Goal: Check status

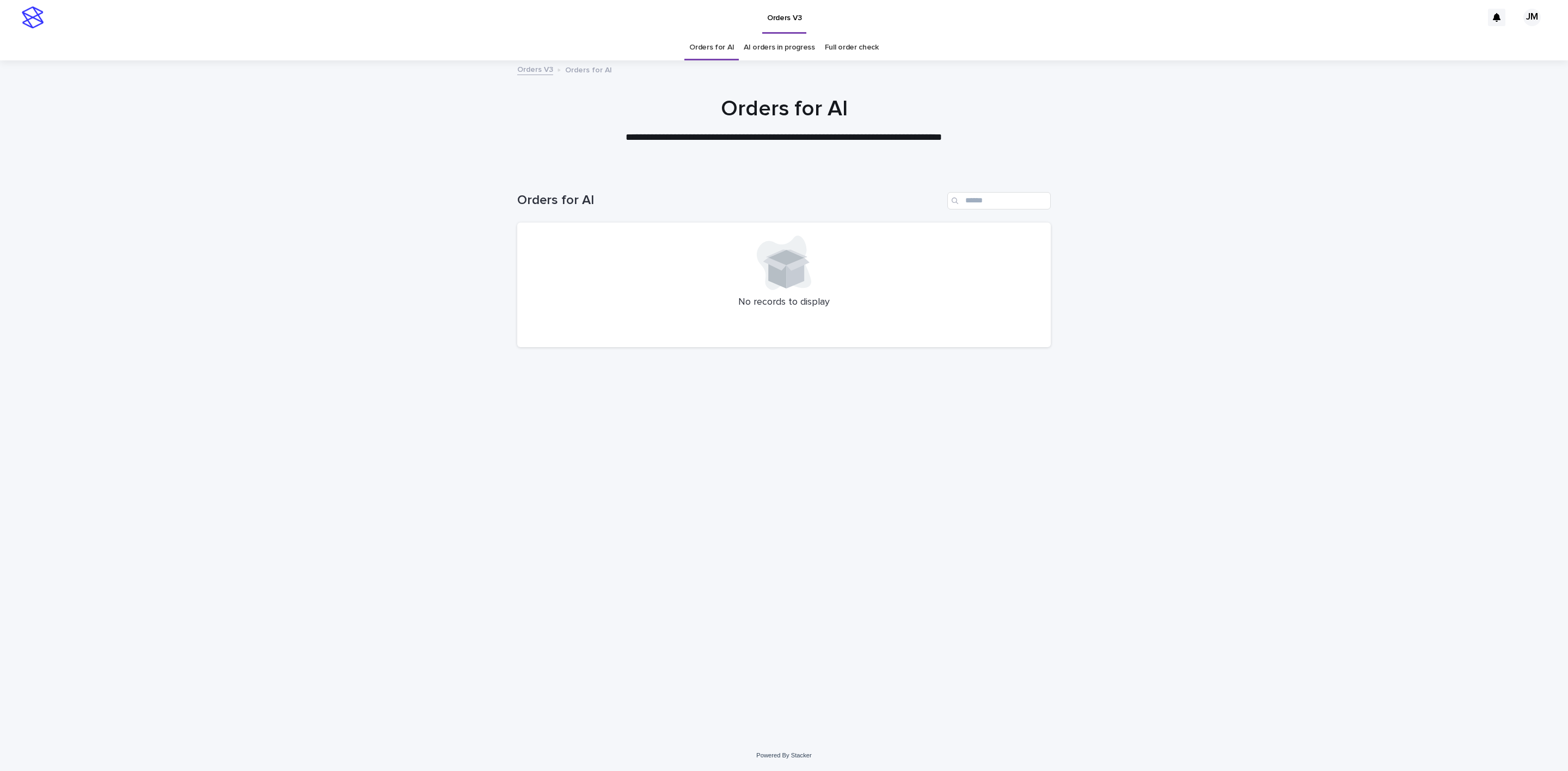
click at [771, 42] on link "AI orders in progress" at bounding box center [779, 48] width 72 height 26
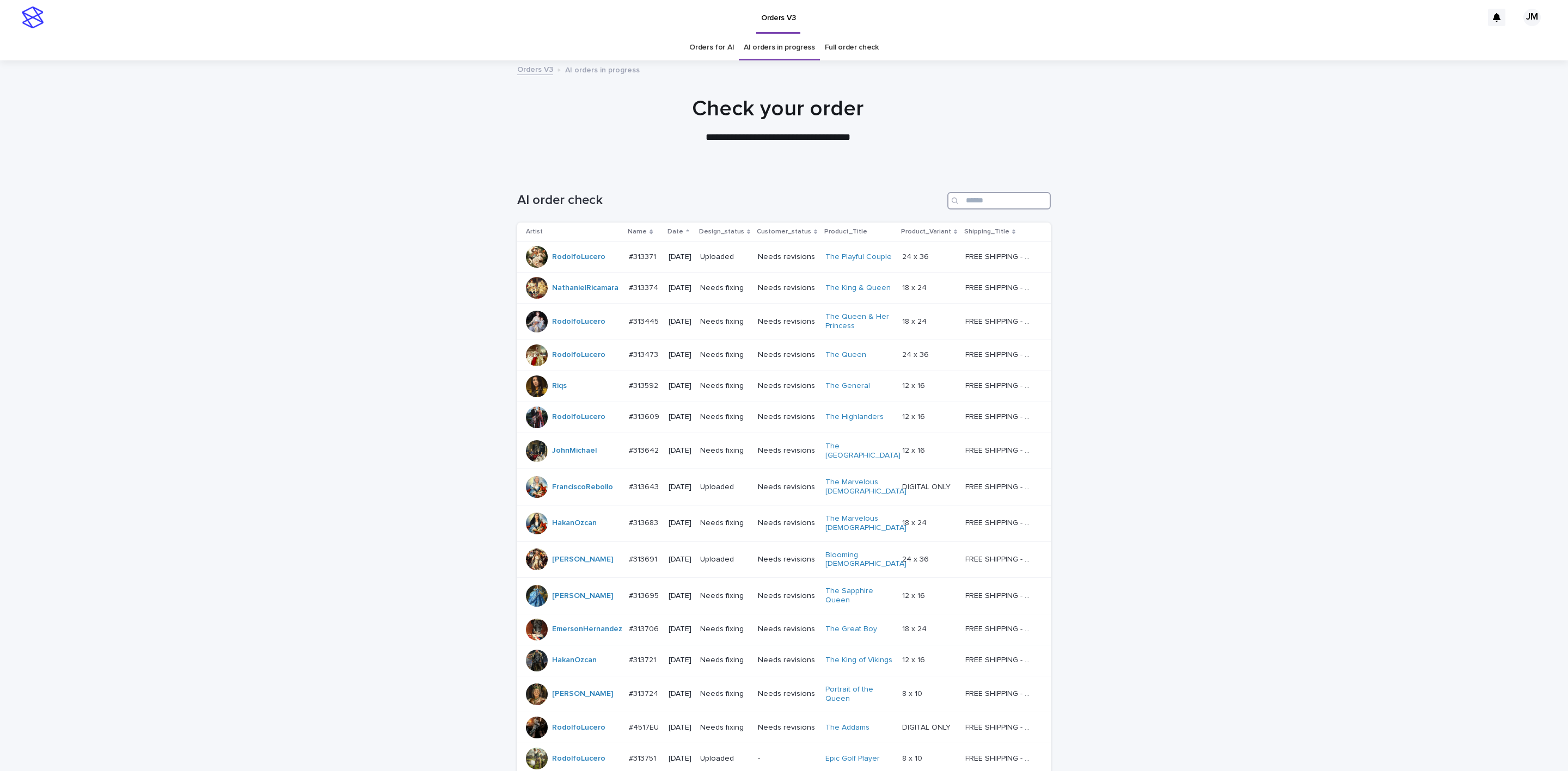
click at [1013, 203] on input "Search" at bounding box center [999, 200] width 103 height 17
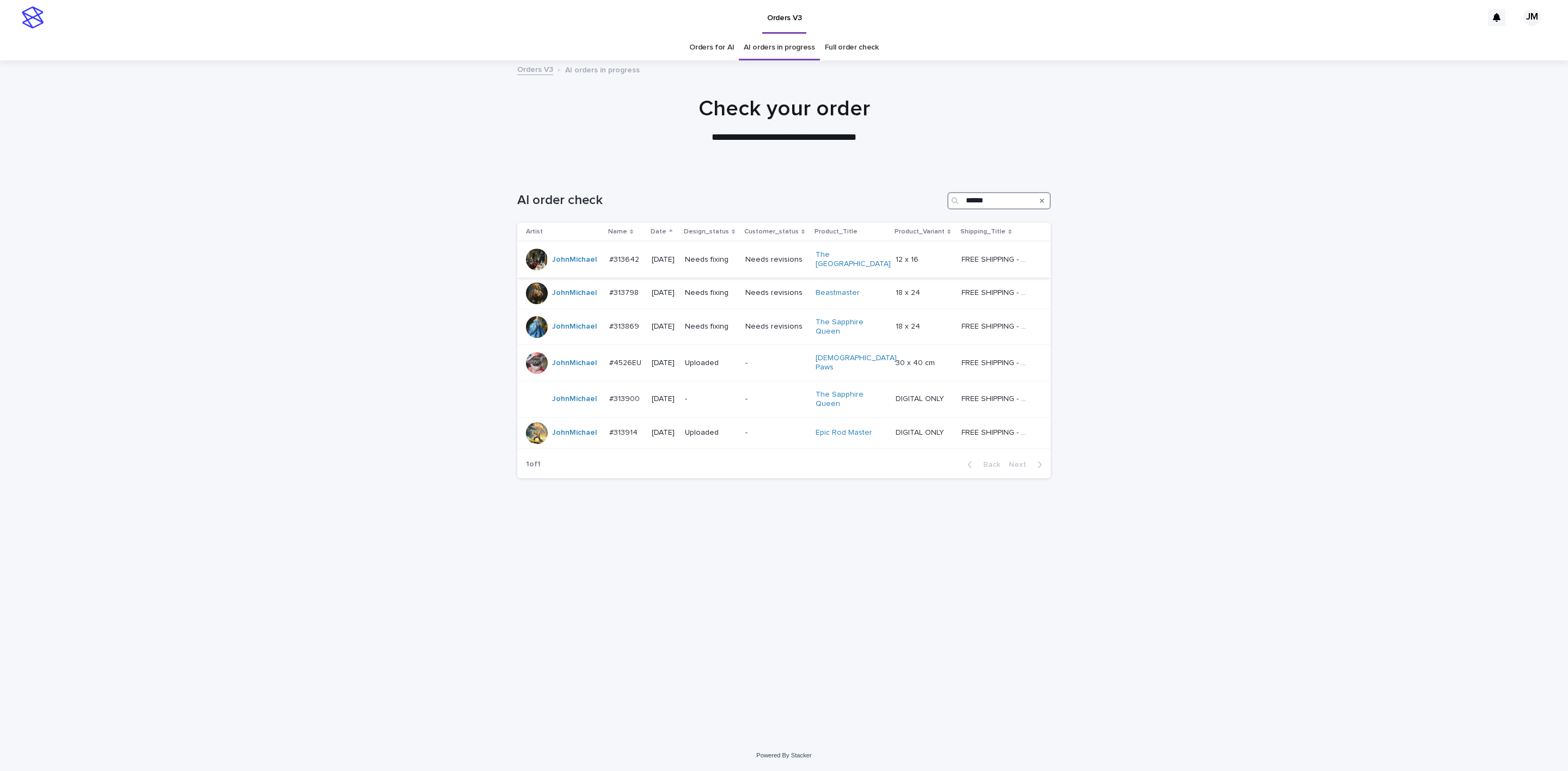
type input "******"
click at [741, 260] on td "Needs fixing" at bounding box center [711, 260] width 60 height 37
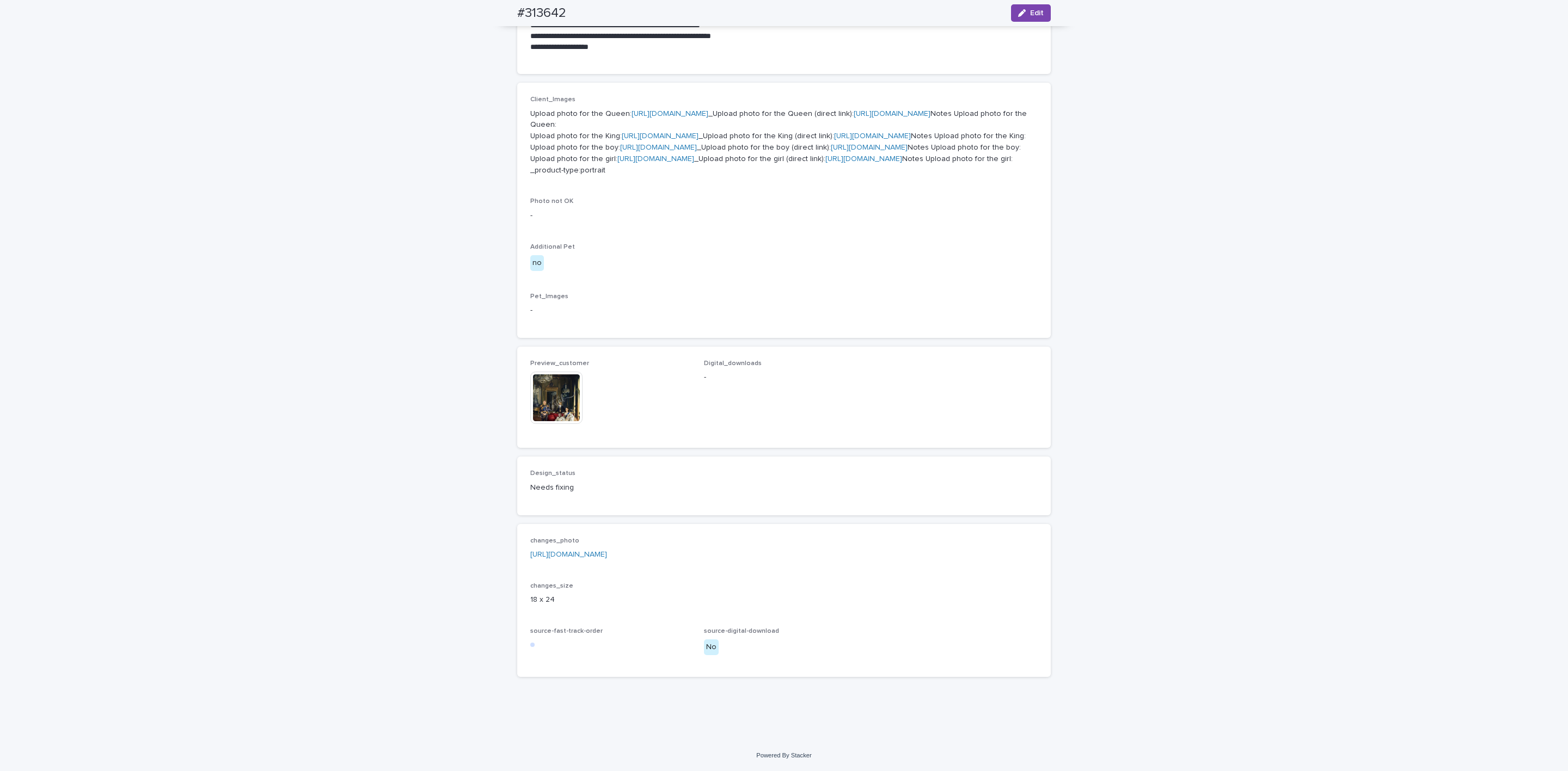
scroll to position [644, 0]
click at [597, 557] on link "[URL][DOMAIN_NAME]" at bounding box center [568, 554] width 77 height 8
click at [551, 400] on img at bounding box center [556, 397] width 52 height 52
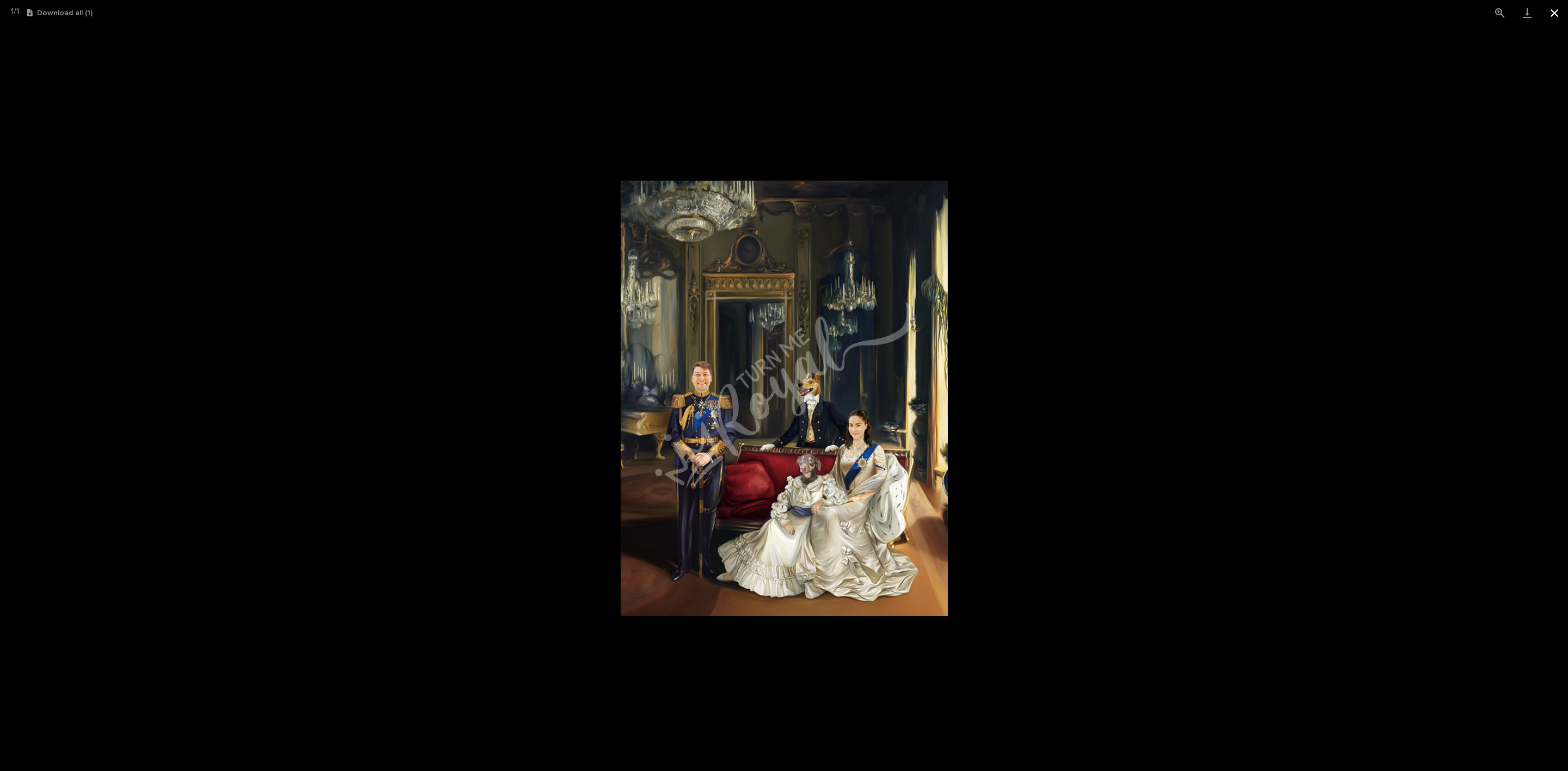
click at [1559, 12] on button "Close gallery" at bounding box center [1554, 13] width 27 height 26
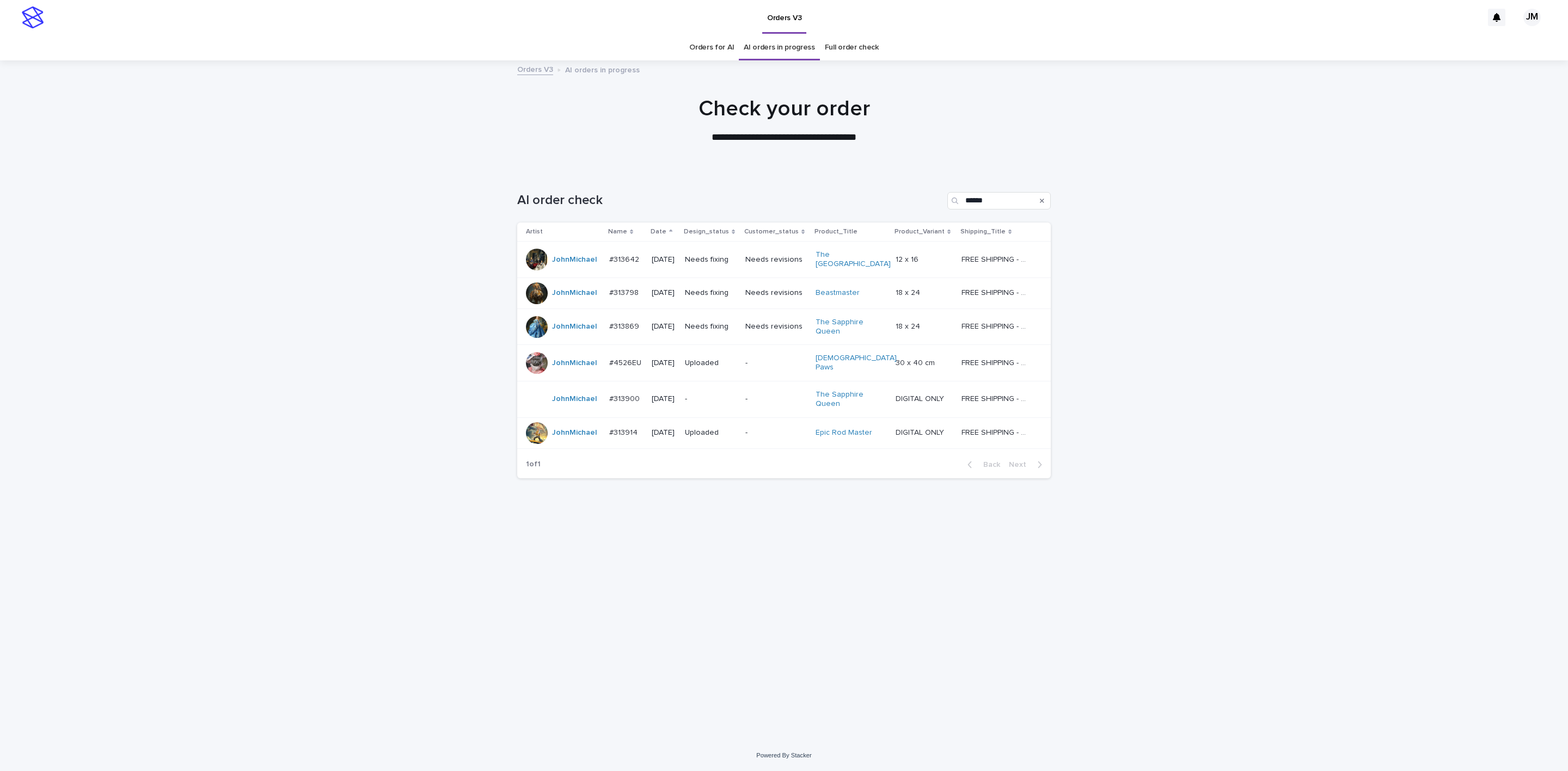
click at [716, 336] on td "Needs fixing" at bounding box center [711, 326] width 60 height 37
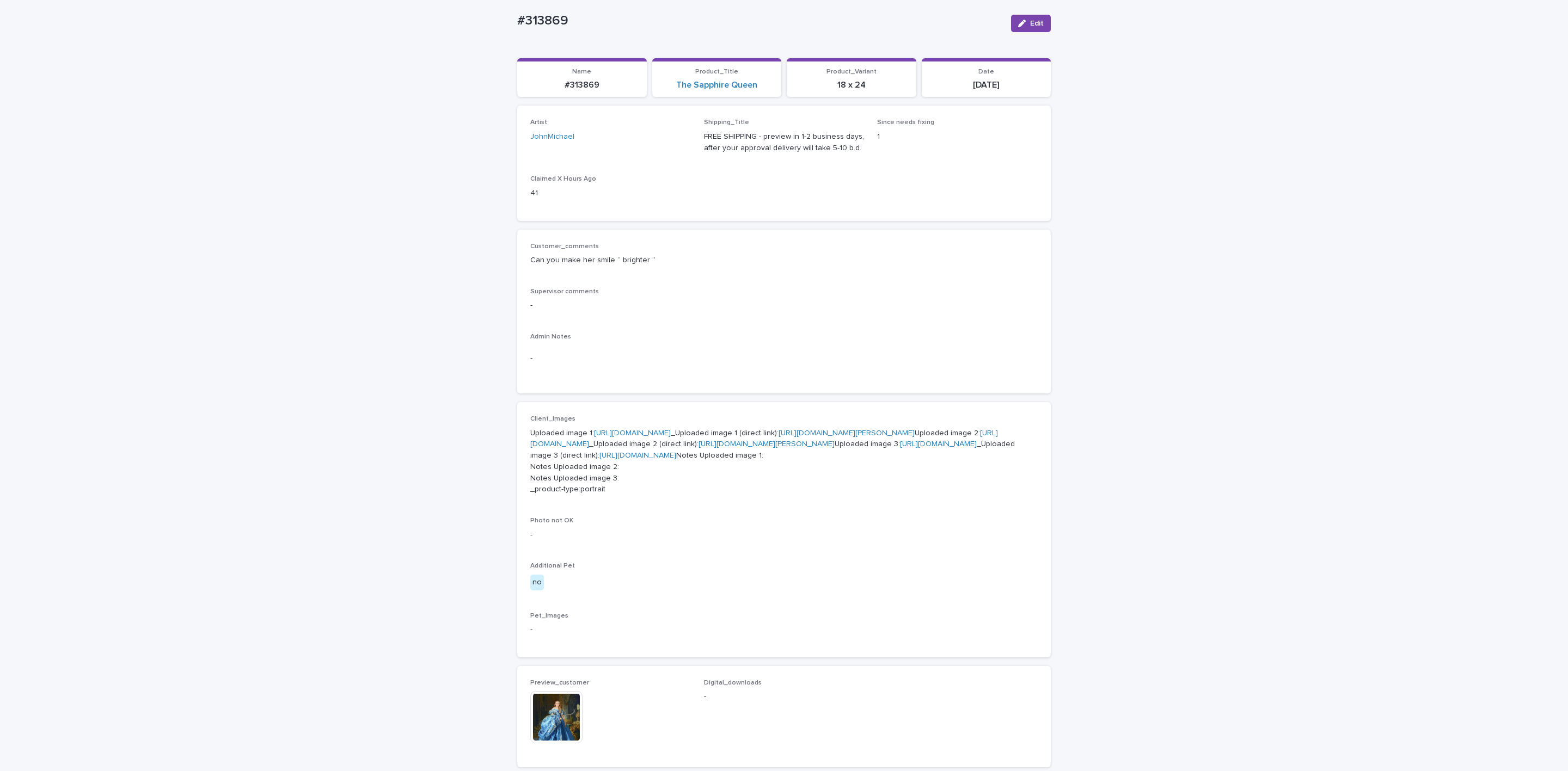
scroll to position [408, 0]
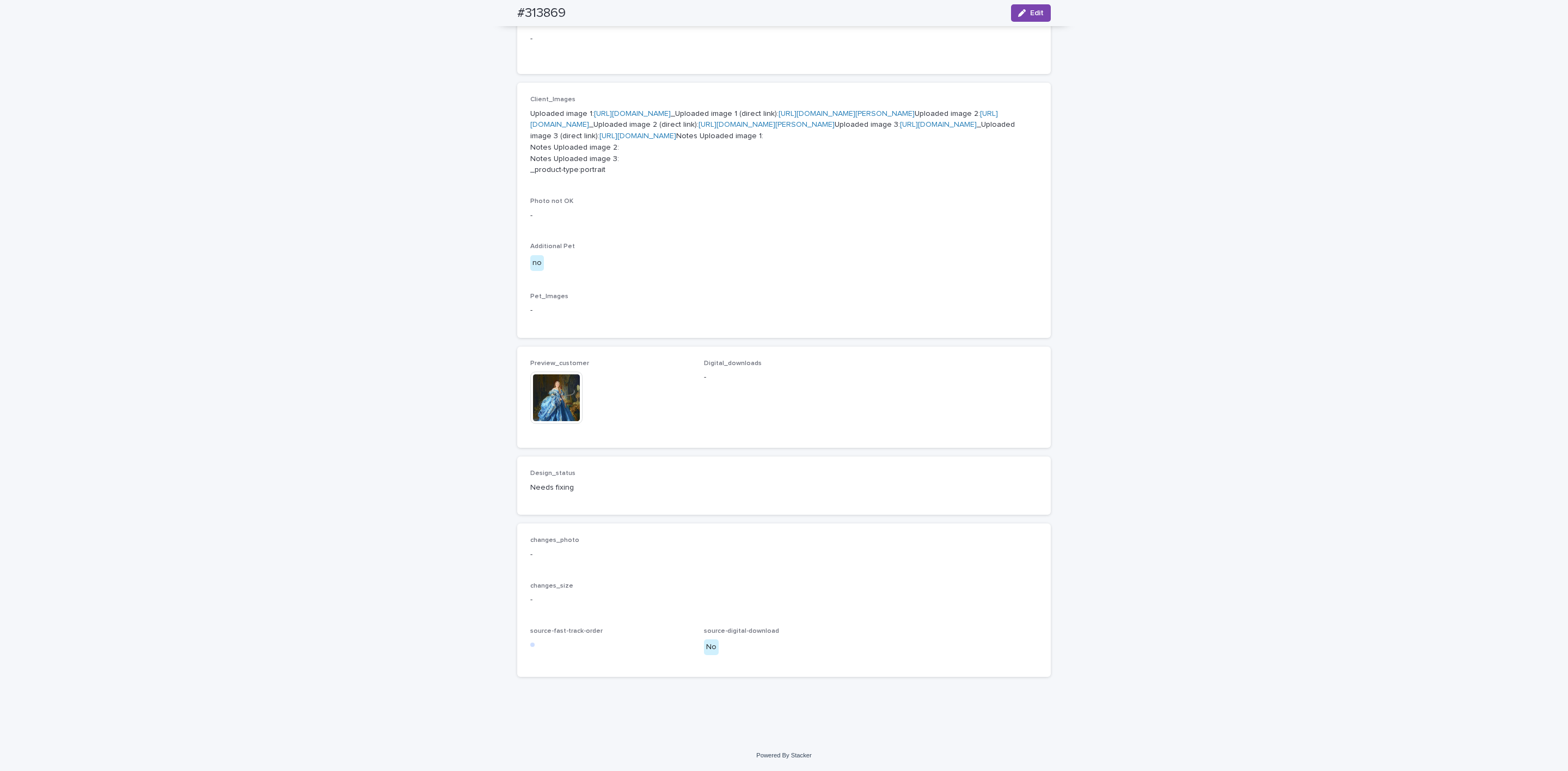
click at [539, 424] on img at bounding box center [556, 397] width 52 height 52
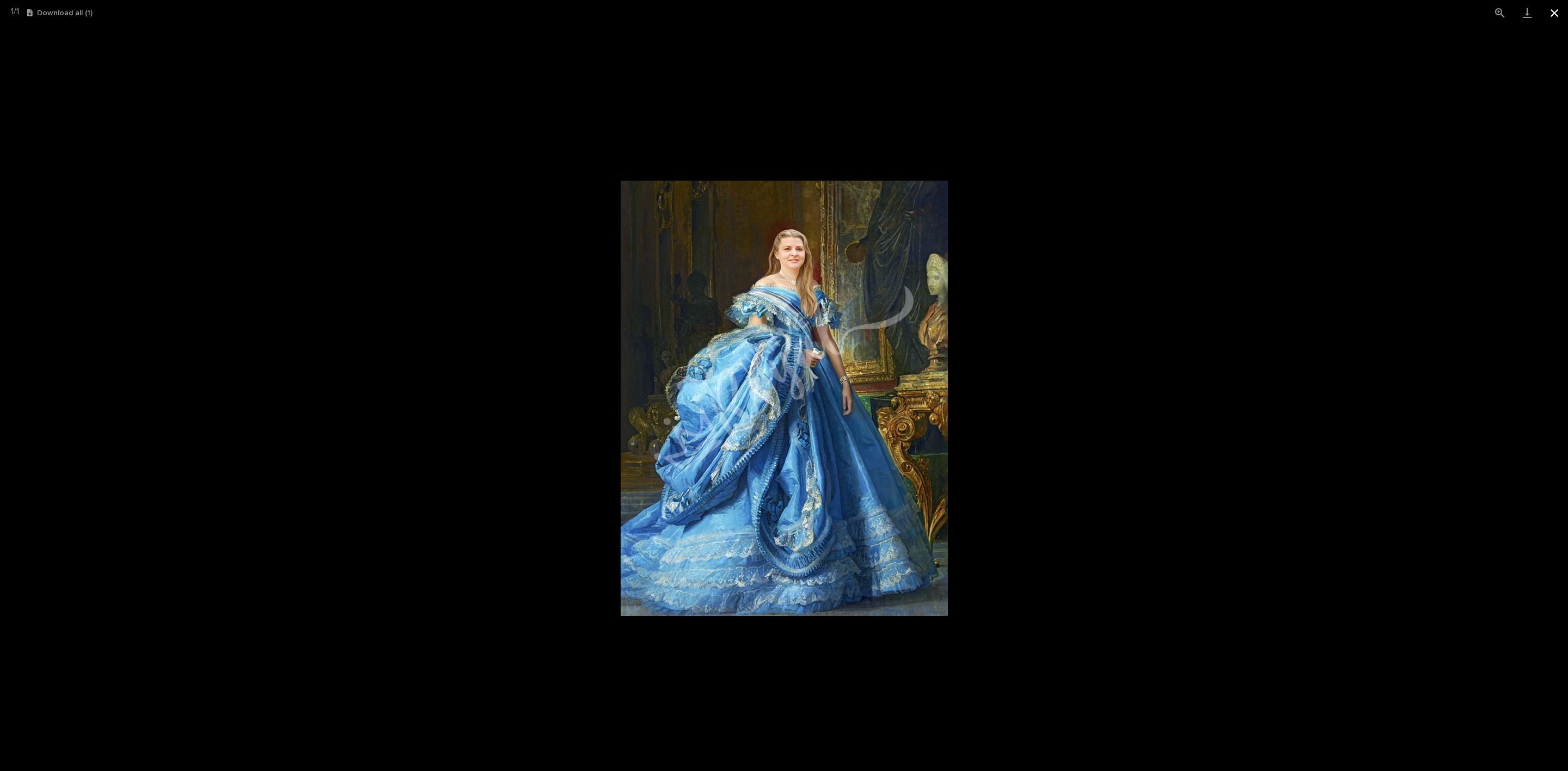
click at [1550, 14] on button "Close gallery" at bounding box center [1554, 13] width 27 height 26
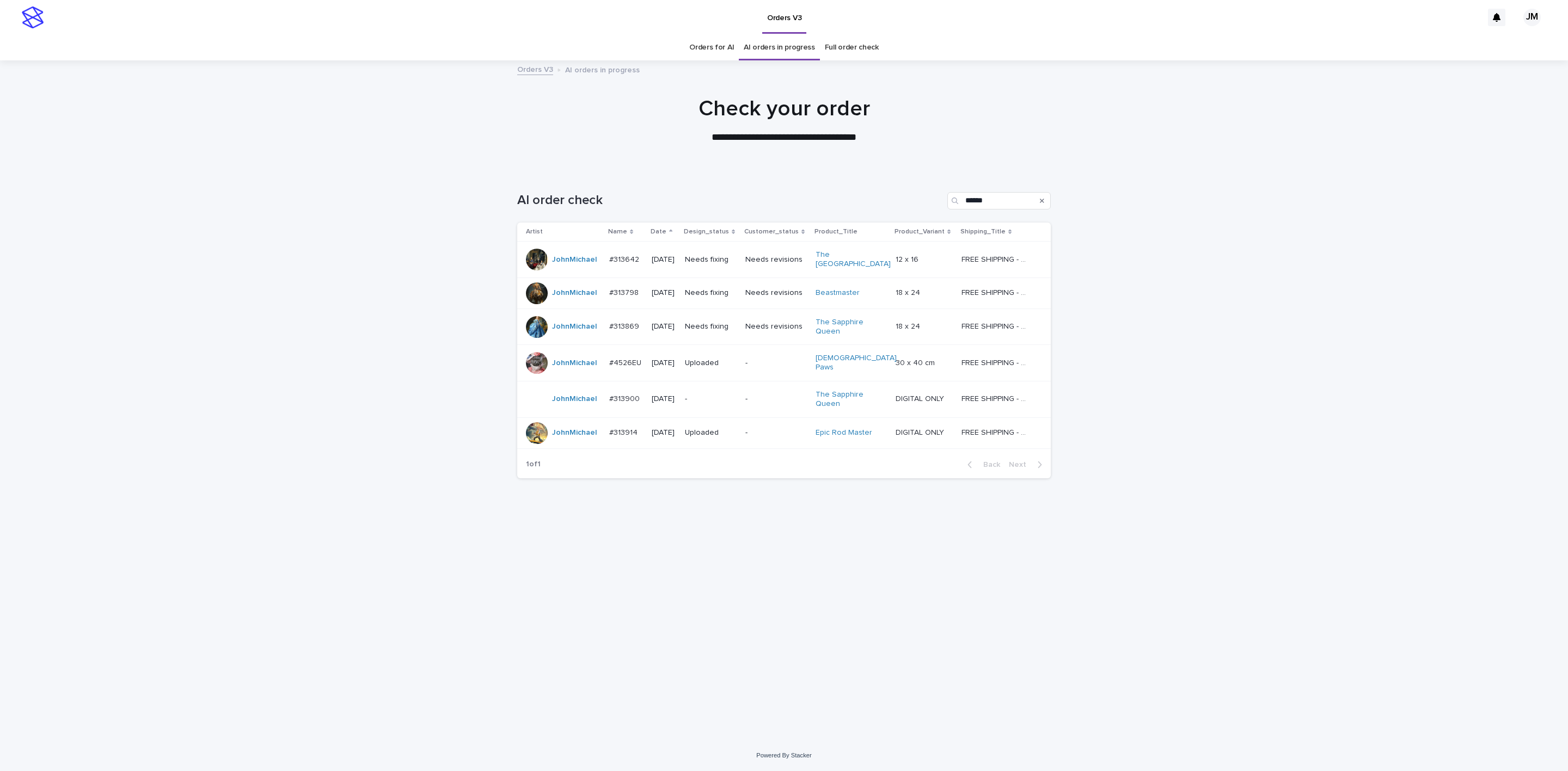
click at [760, 394] on p "-" at bounding box center [776, 399] width 62 height 9
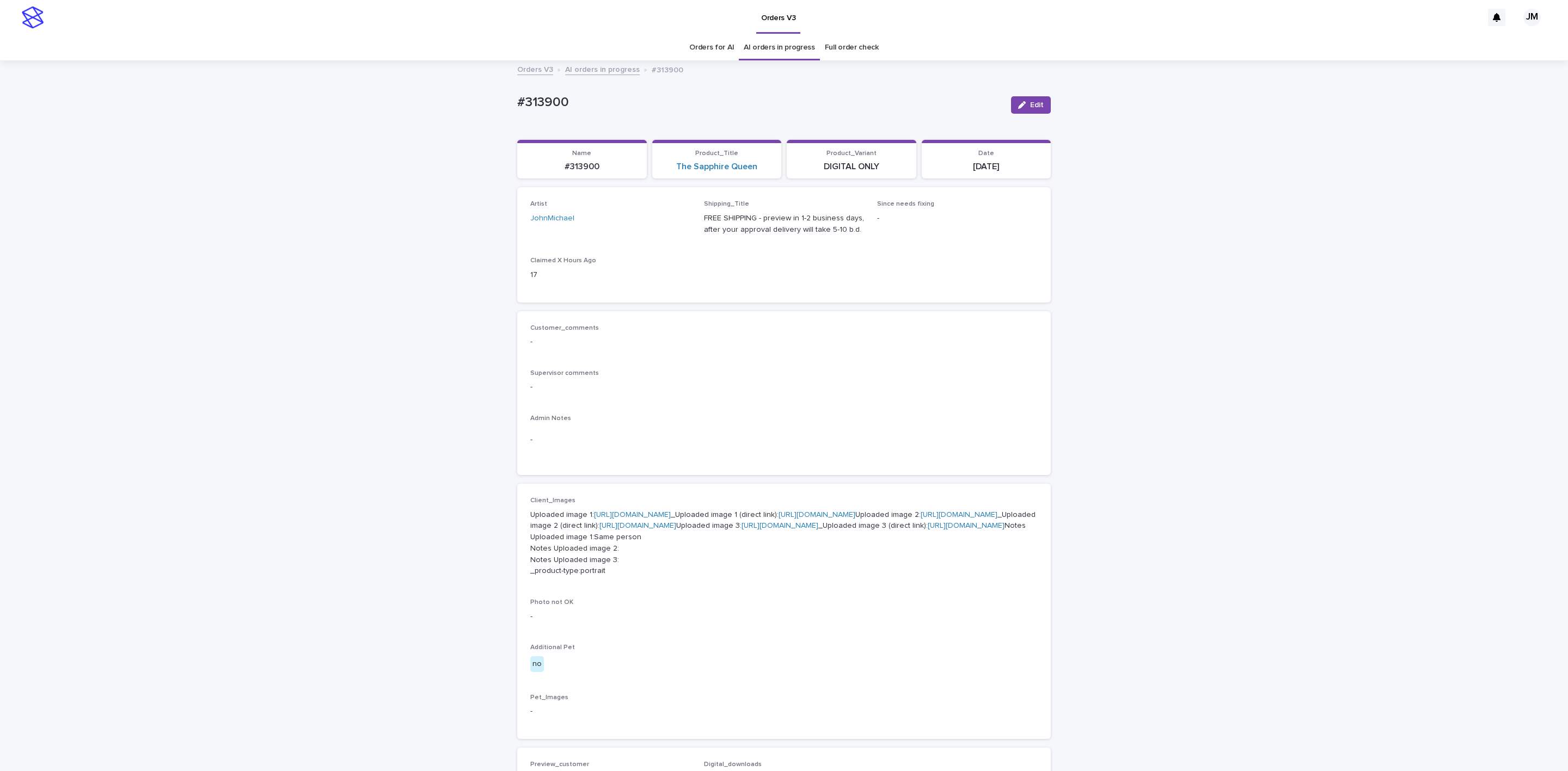
drag, startPoint x: 724, startPoint y: 554, endPoint x: 729, endPoint y: 548, distance: 7.8
click at [726, 553] on p "Uploaded image 1: [URL][DOMAIN_NAME] _Uploaded image 1 (direct link): [URL][DOM…" at bounding box center [784, 543] width 508 height 68
click at [779, 518] on link "[URL][DOMAIN_NAME]" at bounding box center [817, 515] width 77 height 8
click at [676, 530] on link "[URL][DOMAIN_NAME]" at bounding box center [638, 525] width 77 height 8
click at [928, 530] on link "[URL][DOMAIN_NAME]" at bounding box center [966, 525] width 77 height 8
